Goal: Entertainment & Leisure: Browse casually

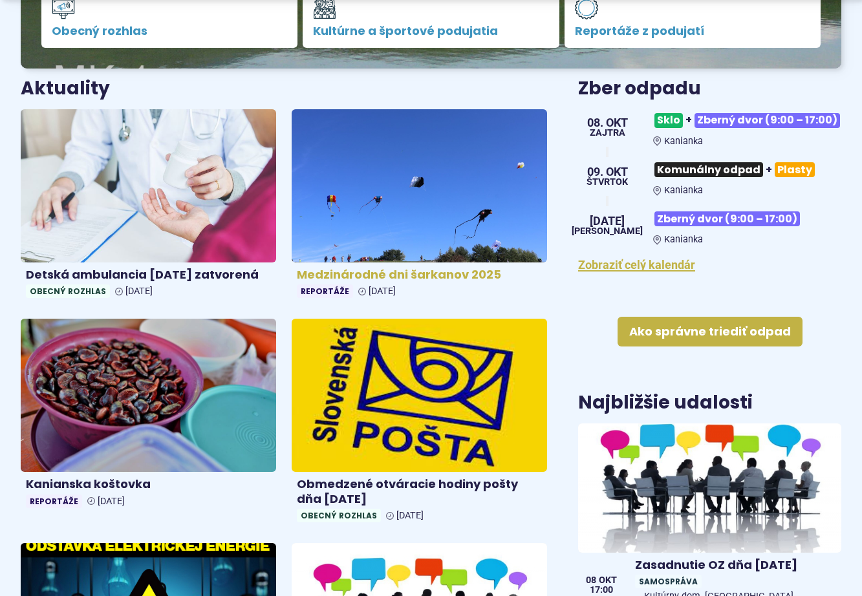
scroll to position [453, 0]
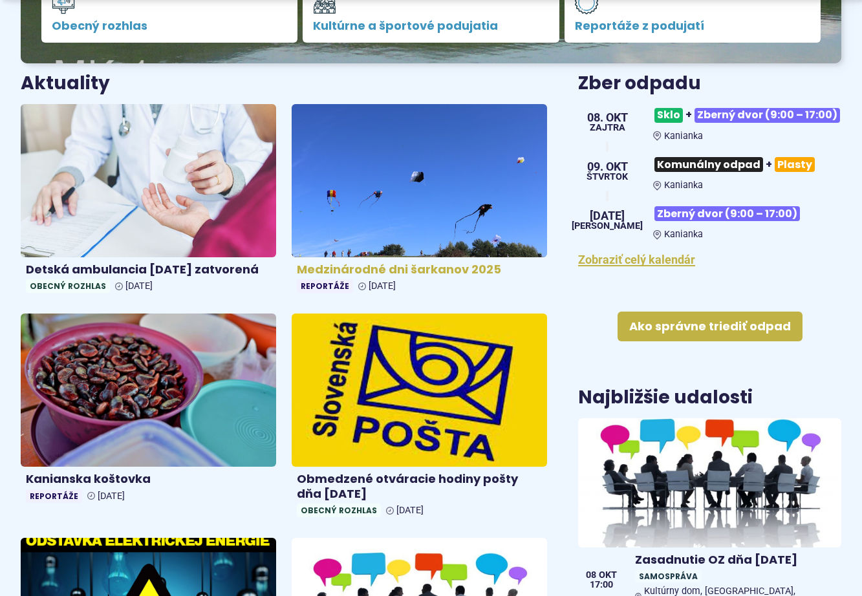
click at [378, 183] on img at bounding box center [419, 180] width 294 height 176
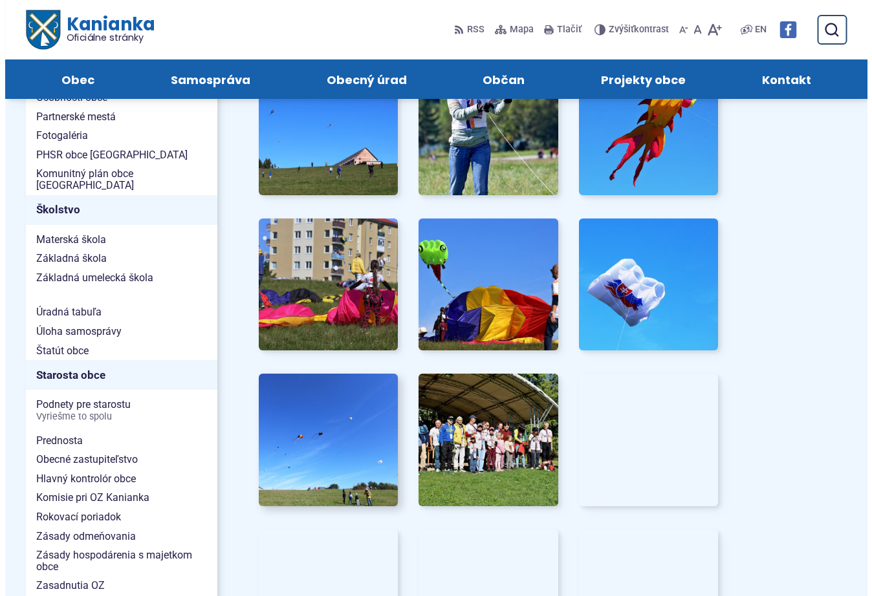
scroll to position [582, 0]
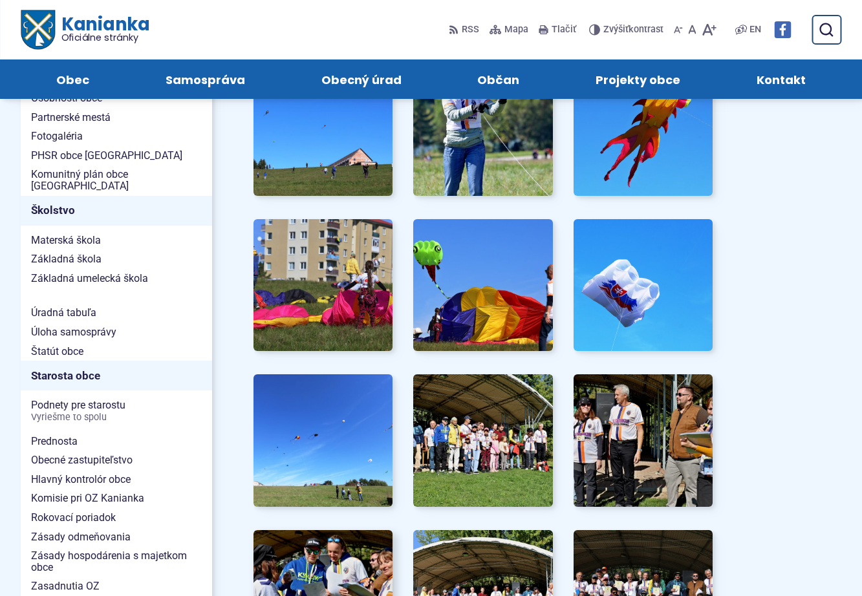
click at [336, 559] on img at bounding box center [322, 596] width 153 height 145
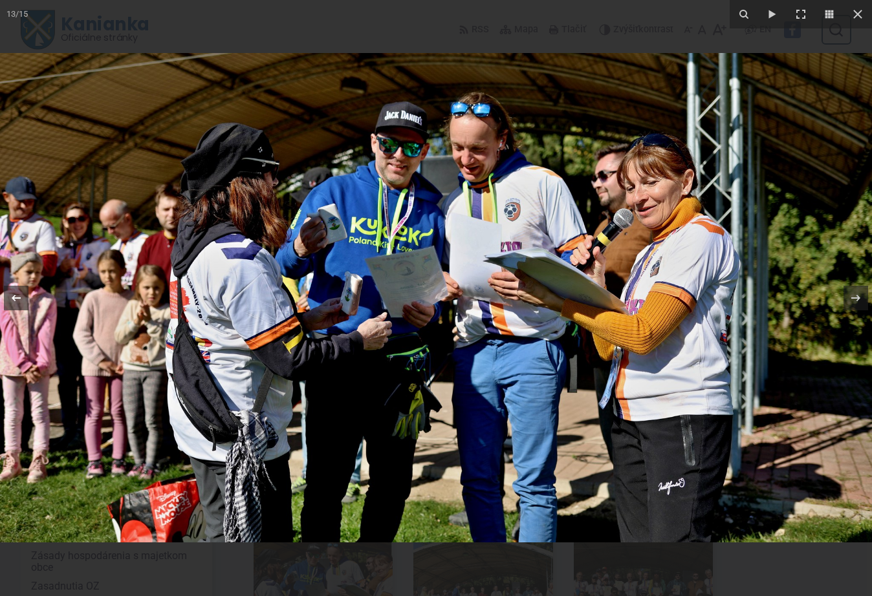
click at [12, 294] on icon at bounding box center [16, 298] width 16 height 16
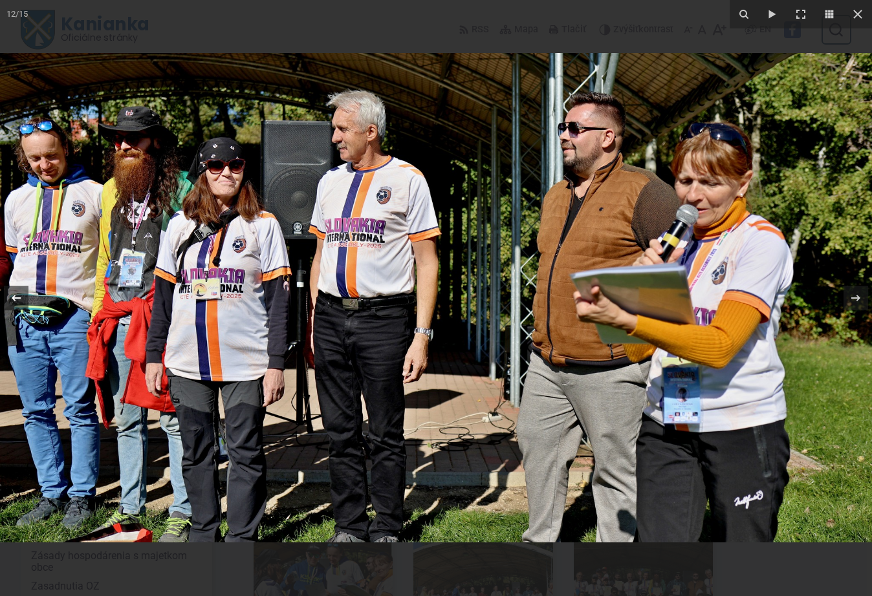
click at [13, 294] on icon at bounding box center [16, 298] width 16 height 16
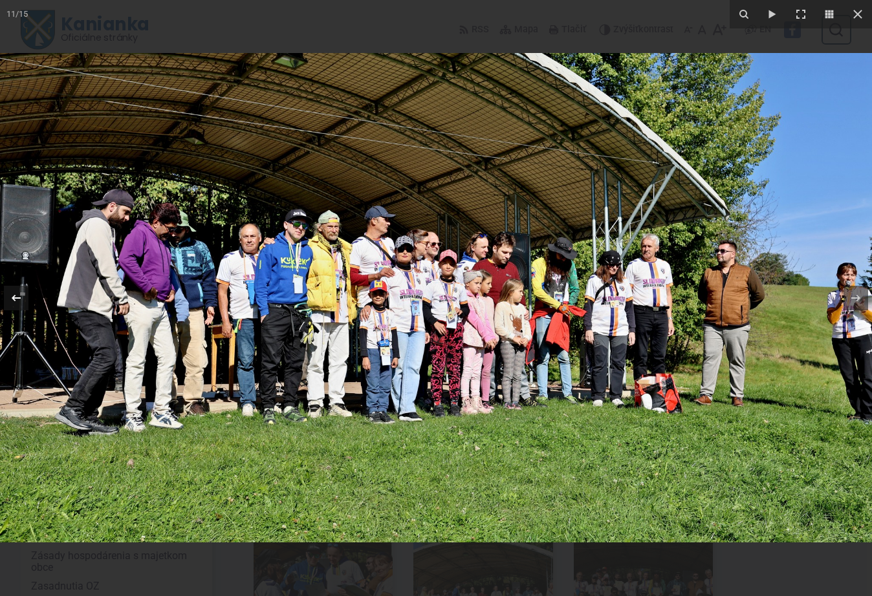
click at [13, 294] on div "11 / 15" at bounding box center [436, 298] width 872 height 596
click at [11, 295] on icon at bounding box center [16, 298] width 16 height 16
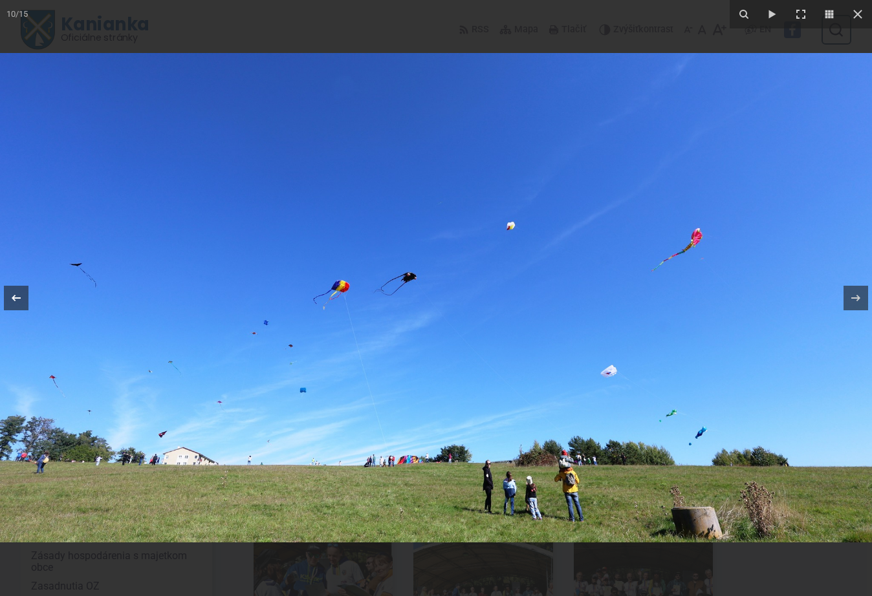
click at [21, 301] on icon at bounding box center [16, 298] width 16 height 16
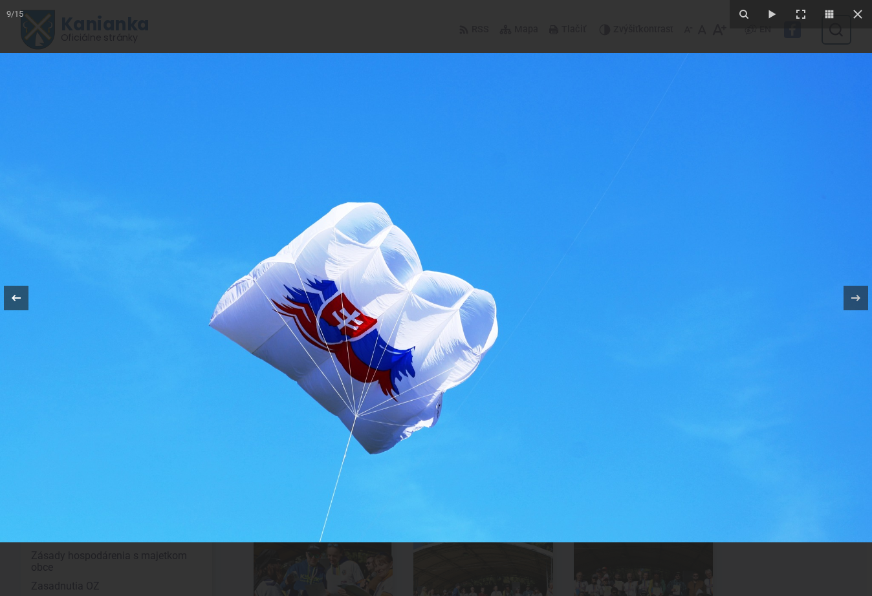
click at [21, 300] on icon at bounding box center [16, 298] width 16 height 16
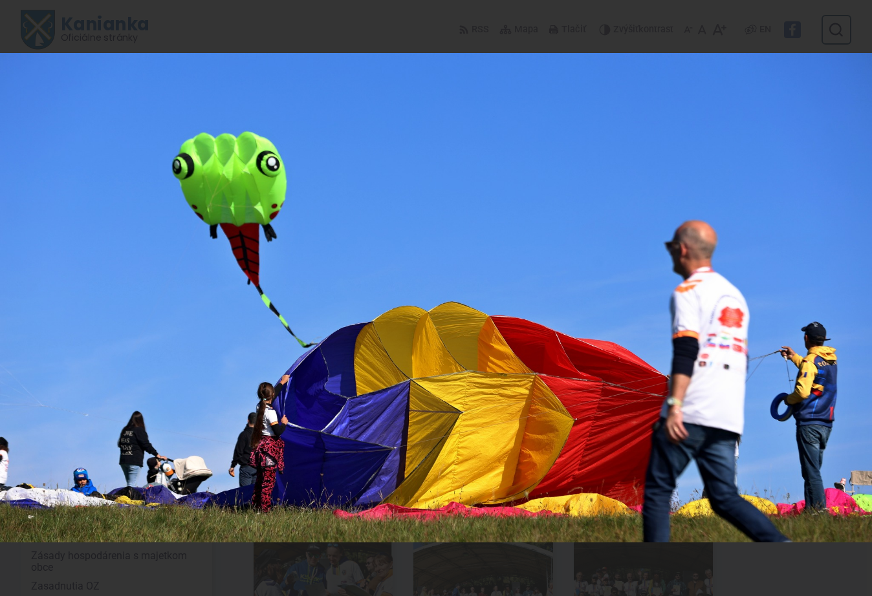
click at [21, 300] on div "8 / 15" at bounding box center [436, 298] width 872 height 596
click at [21, 300] on icon at bounding box center [16, 298] width 16 height 16
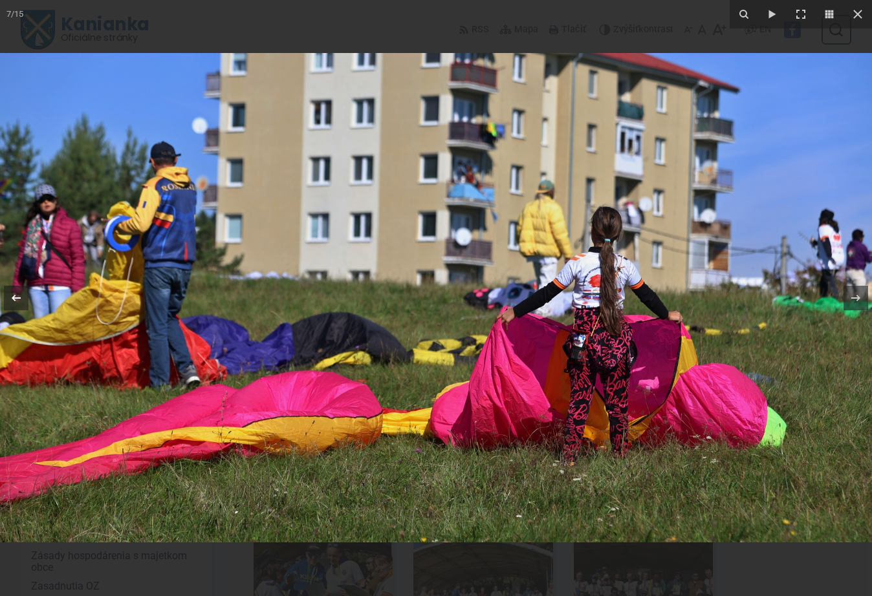
click at [17, 299] on icon at bounding box center [16, 298] width 16 height 16
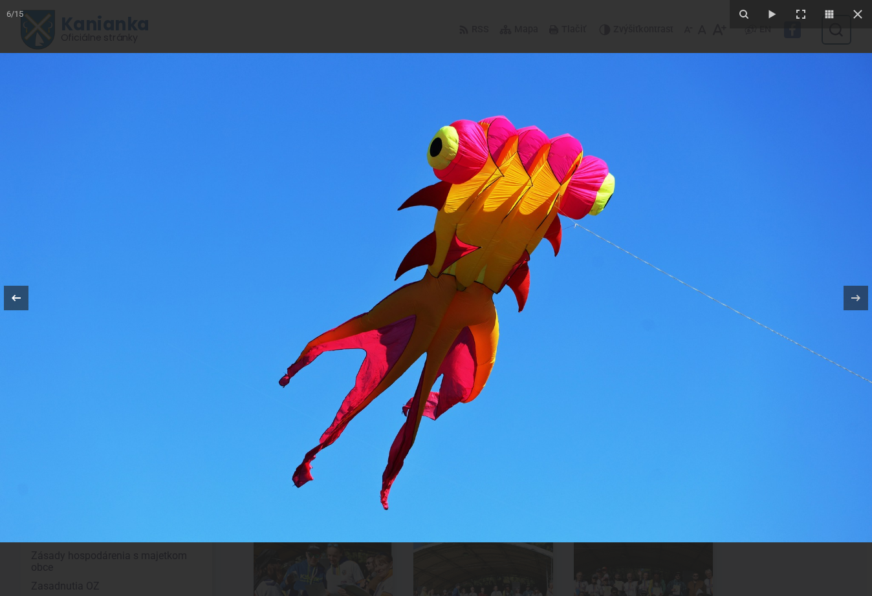
click at [17, 299] on icon at bounding box center [16, 298] width 16 height 16
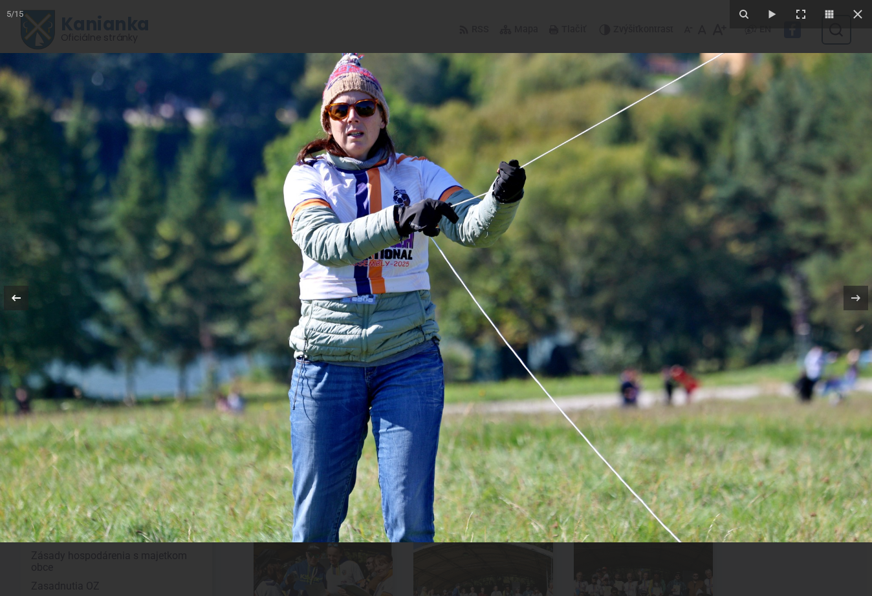
click at [17, 299] on icon at bounding box center [16, 298] width 16 height 16
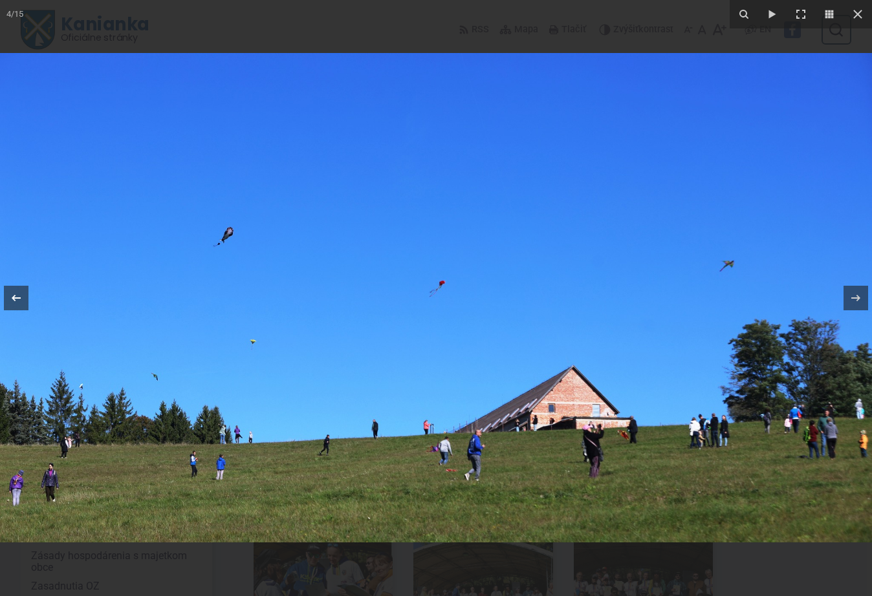
click at [16, 292] on icon at bounding box center [16, 298] width 16 height 16
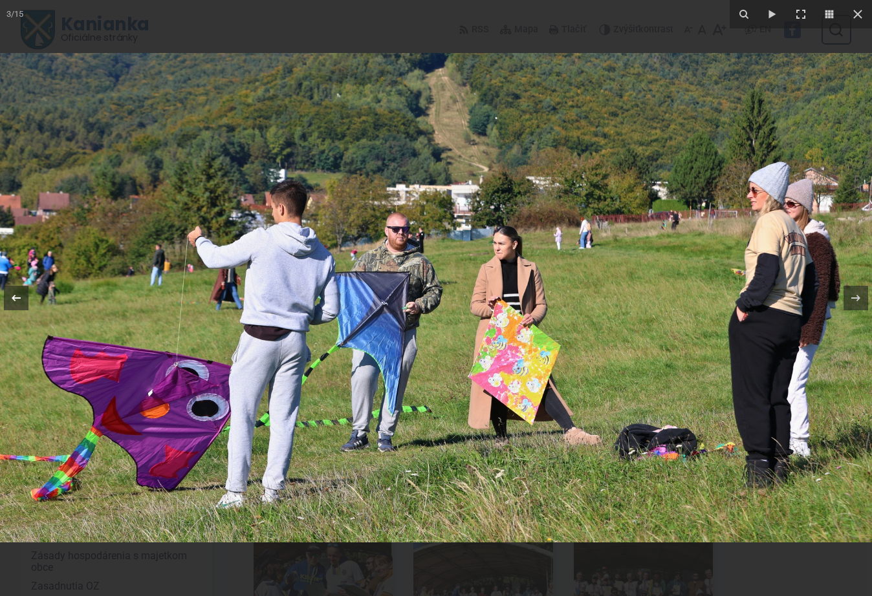
click at [16, 298] on icon at bounding box center [16, 298] width 9 height 6
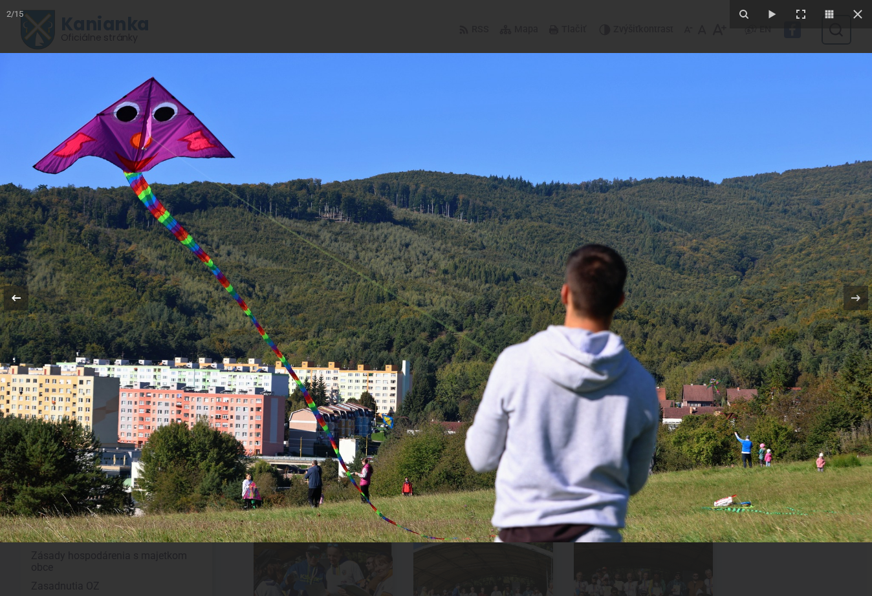
click at [16, 298] on icon at bounding box center [16, 298] width 9 height 6
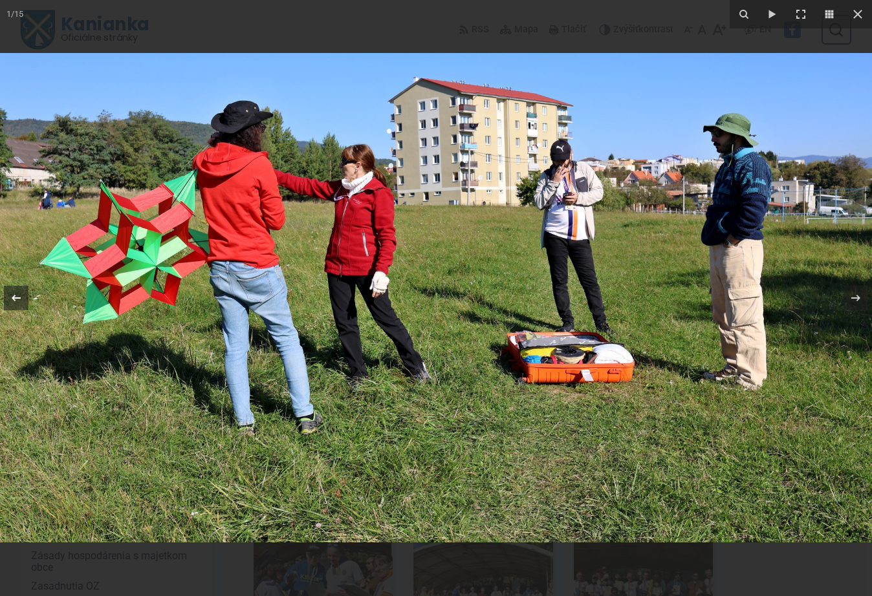
click at [16, 298] on div "1 / 15" at bounding box center [436, 298] width 872 height 596
click at [16, 298] on icon at bounding box center [16, 298] width 9 height 6
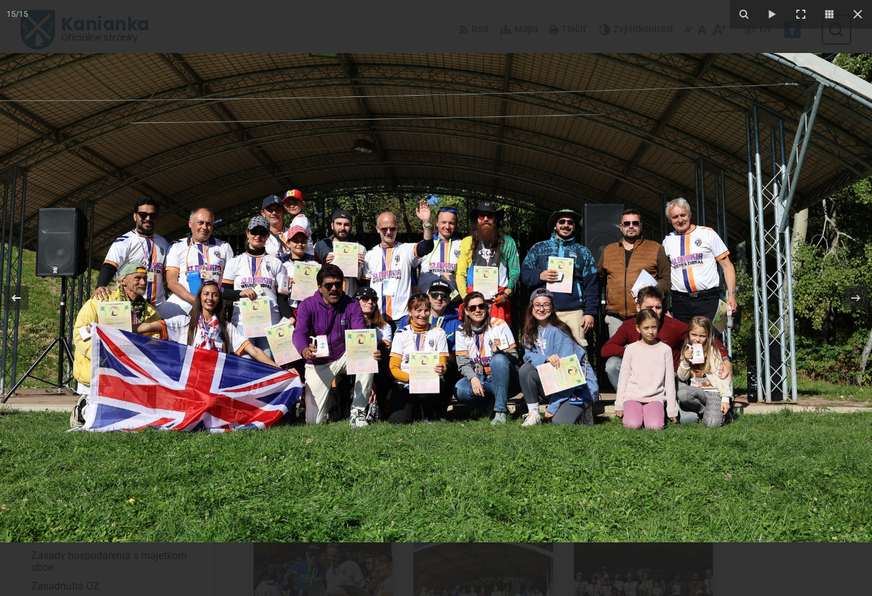
click at [16, 298] on div "15 / 15" at bounding box center [436, 298] width 872 height 596
